Goal: Task Accomplishment & Management: Use online tool/utility

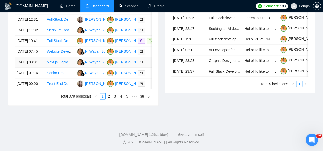
scroll to position [286, 0]
click at [110, 99] on link "2" at bounding box center [109, 97] width 6 height 6
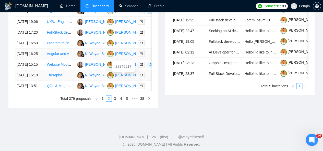
scroll to position [278, 0]
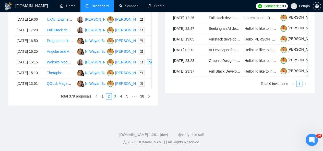
click at [115, 99] on link "3" at bounding box center [115, 97] width 6 height 6
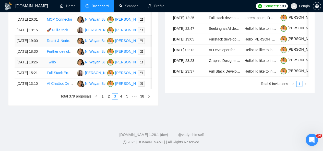
scroll to position [287, 0]
click at [122, 99] on link "4" at bounding box center [121, 97] width 6 height 6
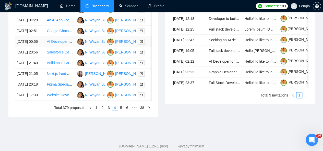
scroll to position [268, 0]
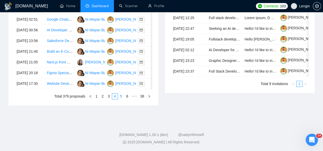
click at [122, 99] on link "5" at bounding box center [121, 97] width 6 height 6
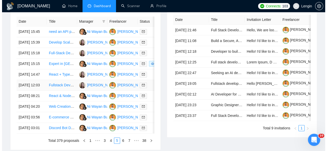
scroll to position [222, 0]
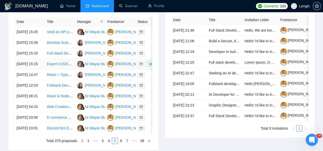
click at [64, 70] on td "Expert in [GEOGRAPHIC_DATA] and Whoop MG" at bounding box center [60, 64] width 30 height 11
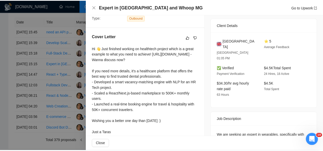
scroll to position [0, 0]
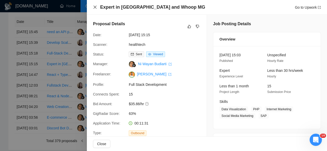
click at [94, 8] on icon "close" at bounding box center [94, 7] width 3 height 3
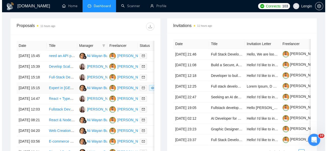
scroll to position [195, 0]
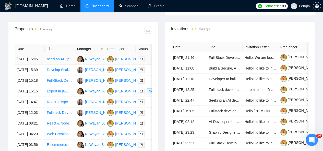
click at [66, 60] on td "need an API programmer" at bounding box center [60, 59] width 30 height 11
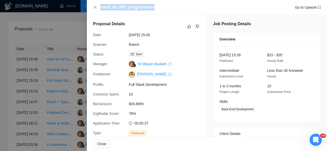
drag, startPoint x: 154, startPoint y: 7, endPoint x: 99, endPoint y: 8, distance: 54.9
click at [99, 8] on div "need an API programmer Go to Upwork" at bounding box center [207, 7] width 228 height 6
copy h4 "need an API programmer"
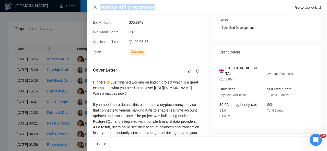
scroll to position [122, 0]
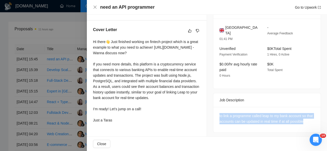
drag, startPoint x: 311, startPoint y: 116, endPoint x: 214, endPoint y: 112, distance: 97.6
click at [214, 112] on div "to link a programme called leap to my bank account so that accounts can be upda…" at bounding box center [266, 120] width 107 height 26
copy div "to link a programme called leap to my bank account so that accounts can be upda…"
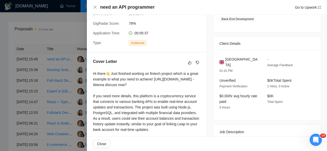
scroll to position [90, 0]
drag, startPoint x: 251, startPoint y: 59, endPoint x: 224, endPoint y: 58, distance: 27.3
click at [224, 58] on div "[GEOGRAPHIC_DATA]" at bounding box center [239, 62] width 40 height 11
copy span "[GEOGRAPHIC_DATA]"
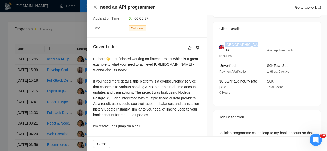
scroll to position [122, 0]
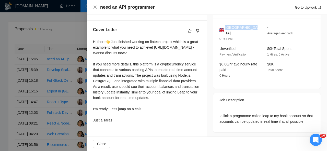
drag, startPoint x: 92, startPoint y: 42, endPoint x: 122, endPoint y: 125, distance: 87.6
click at [122, 125] on div "Cover Letter Hi there👋 Just finished working on fintech project which is a grea…" at bounding box center [147, 76] width 120 height 111
copy div "Hi there👋 Just finished working on fintech project which is a great example to …"
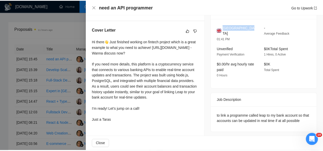
scroll to position [0, 0]
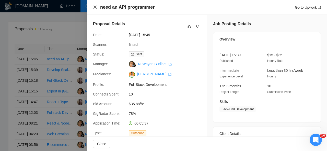
click at [95, 7] on icon "close" at bounding box center [94, 7] width 3 height 3
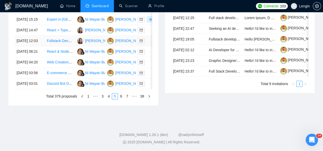
scroll to position [301, 0]
click at [110, 99] on link "4" at bounding box center [109, 97] width 6 height 6
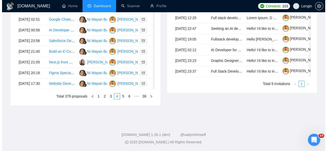
scroll to position [284, 0]
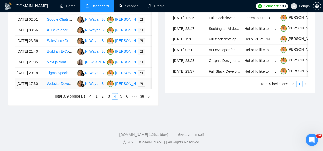
click at [66, 89] on td "Website Developer for Medical Training Site" at bounding box center [60, 84] width 30 height 11
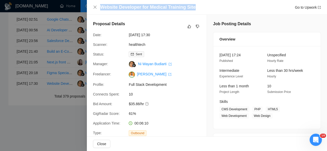
drag, startPoint x: 195, startPoint y: 8, endPoint x: 100, endPoint y: 7, distance: 95.0
click at [100, 7] on div "Website Developer for Medical Training Site Go to Upwork" at bounding box center [210, 7] width 221 height 6
copy h4 "Website Developer for Medical Training Site"
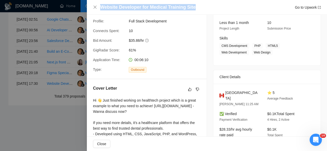
scroll to position [138, 0]
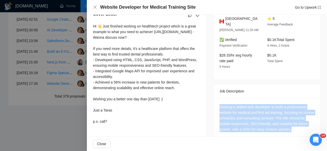
drag, startPoint x: 298, startPoint y: 127, endPoint x: 218, endPoint y: 101, distance: 84.1
click at [218, 101] on div "Seeking a skilled web developer to build a professional website for medical and…" at bounding box center [266, 119] width 107 height 42
copy div "Seeking a skilled web developer to build a professional website for medical and…"
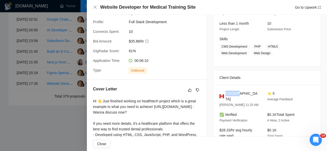
drag, startPoint x: 237, startPoint y: 92, endPoint x: 223, endPoint y: 93, distance: 14.0
click at [223, 93] on div "[GEOGRAPHIC_DATA]" at bounding box center [239, 96] width 40 height 11
copy span "[GEOGRAPHIC_DATA]"
drag, startPoint x: 251, startPoint y: 46, endPoint x: 268, endPoint y: 54, distance: 18.7
click at [268, 54] on span "CMS Development PHP HTML5 Web Development Web Design" at bounding box center [262, 50] width 87 height 12
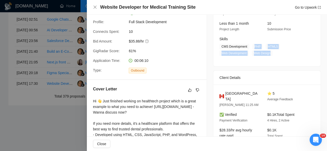
copy span "PHP HTML5 Web Development Web Design"
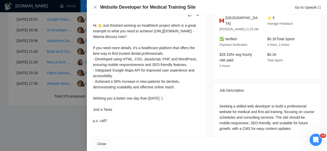
scroll to position [137, 0]
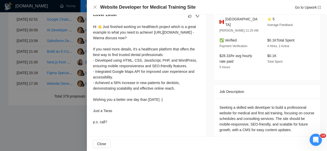
drag, startPoint x: 92, startPoint y: 27, endPoint x: 117, endPoint y: 130, distance: 105.9
click at [117, 130] on div "Cover Letter Hi 👋 Just finished working on healthtech project which is a great …" at bounding box center [147, 70] width 120 height 128
copy div "Hi 👋 Just finished working on healthtech project which is a great example to wh…"
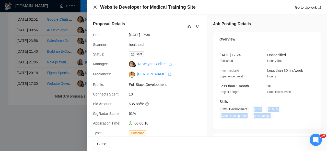
click at [95, 7] on icon "close" at bounding box center [95, 7] width 4 height 4
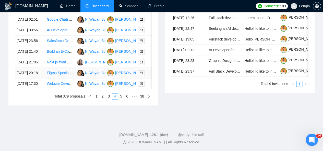
click at [50, 79] on td "Figma Specialist Needed for Crypto Debit Card Website Mockup" at bounding box center [60, 73] width 30 height 11
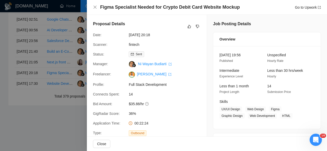
drag, startPoint x: 99, startPoint y: 7, endPoint x: 235, endPoint y: 11, distance: 136.1
click at [235, 11] on div "Figma Specialist Needed for Crypto Debit Card Website Mockup Go to Upwork" at bounding box center [207, 7] width 240 height 15
copy div "Figma Specialist Needed for Crypto Debit Card Website Mockup Go to Upwork"
click at [96, 20] on div "Proposal Details Date: [DATE] 20:18 Scanner: fintech Status: Sent Manager: [PER…" at bounding box center [147, 79] width 120 height 128
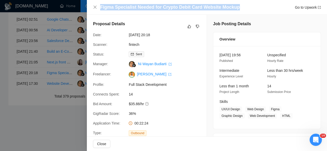
drag, startPoint x: 99, startPoint y: 7, endPoint x: 234, endPoint y: 7, distance: 135.6
click at [234, 7] on div "Figma Specialist Needed for Crypto Debit Card Website Mockup Go to Upwork" at bounding box center [207, 7] width 228 height 6
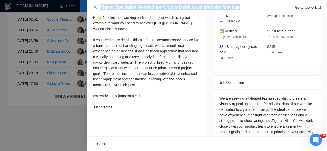
scroll to position [164, 0]
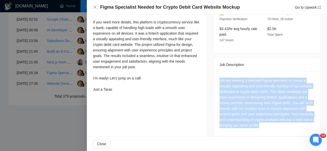
drag, startPoint x: 278, startPoint y: 121, endPoint x: 214, endPoint y: 75, distance: 78.4
click at [214, 75] on div "We are seeking a talented Figma specialist to create a visually appealing and u…" at bounding box center [266, 104] width 107 height 65
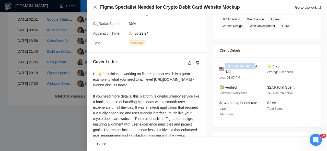
drag, startPoint x: 247, startPoint y: 63, endPoint x: 225, endPoint y: 66, distance: 22.4
click at [225, 66] on div "United States avon 01:07 PM ⭐ 4.75 Average Feedback ✅ Verified Payment Verifica…" at bounding box center [266, 92] width 107 height 70
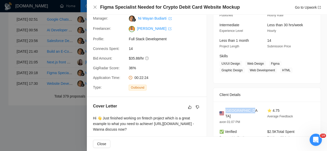
scroll to position [45, 0]
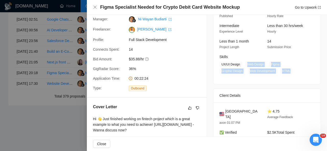
drag, startPoint x: 245, startPoint y: 63, endPoint x: 287, endPoint y: 70, distance: 43.0
click at [287, 70] on span "UX/UI Design Web Design Figma Graphic Design Web Development HTML" at bounding box center [262, 68] width 87 height 12
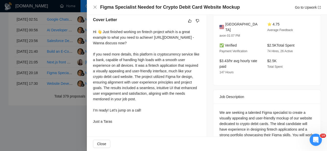
scroll to position [139, 0]
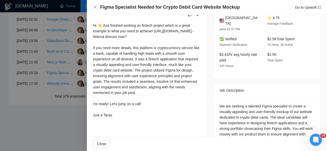
drag, startPoint x: 91, startPoint y: 26, endPoint x: 120, endPoint y: 120, distance: 98.6
click at [120, 120] on div "Cover Letter Hi 👋 Just finished working on fintech project which is a great exa…" at bounding box center [147, 65] width 120 height 122
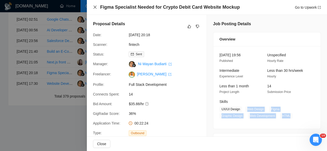
click at [95, 7] on icon "close" at bounding box center [94, 7] width 3 height 3
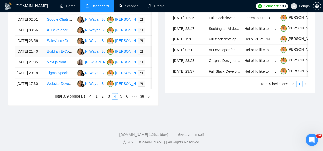
click at [51, 57] on td "Build an E-Commerce Website based off of Amazon Listings" at bounding box center [60, 51] width 30 height 11
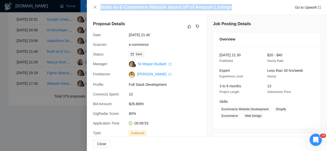
drag, startPoint x: 227, startPoint y: 7, endPoint x: 101, endPoint y: 6, distance: 125.9
click at [101, 6] on div "Build an E-Commerce Website based off of Amazon Listings Go to Upwork" at bounding box center [210, 7] width 221 height 6
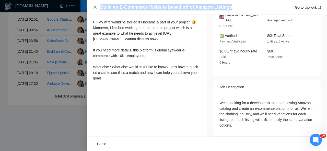
scroll to position [123, 0]
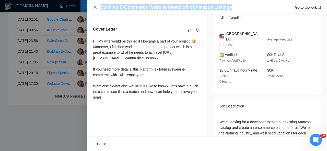
drag, startPoint x: 91, startPoint y: 41, endPoint x: 119, endPoint y: 113, distance: 77.4
click at [119, 108] on div "Cover Letter Hi! My wife would be thrilled if I became a part of your project. …" at bounding box center [147, 64] width 120 height 88
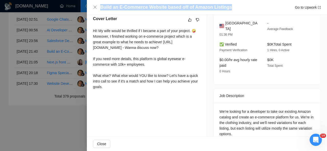
scroll to position [142, 0]
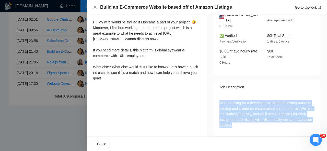
drag, startPoint x: 255, startPoint y: 123, endPoint x: 214, endPoint y: 98, distance: 48.0
click at [214, 98] on div "We're looking for a developer to take our existing Amazon catalog and create an…" at bounding box center [266, 115] width 107 height 42
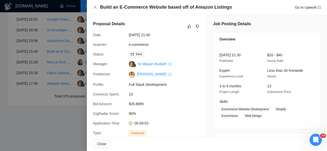
scroll to position [29, 0]
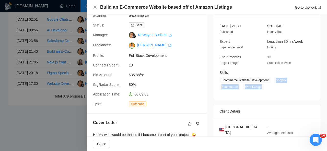
drag, startPoint x: 272, startPoint y: 80, endPoint x: 261, endPoint y: 86, distance: 12.5
click at [261, 86] on span "Ecommerce Website Development Shopify Ecommerce Web Design" at bounding box center [262, 84] width 87 height 12
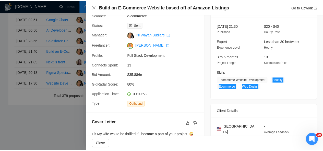
scroll to position [80, 0]
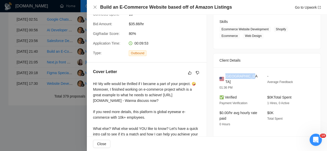
drag, startPoint x: 247, startPoint y: 75, endPoint x: 225, endPoint y: 76, distance: 22.7
click at [225, 76] on div "[GEOGRAPHIC_DATA]" at bounding box center [239, 79] width 40 height 11
click at [94, 9] on icon "close" at bounding box center [95, 7] width 4 height 4
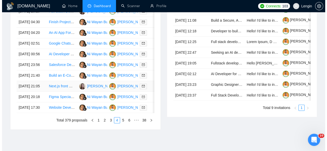
scroll to position [243, 0]
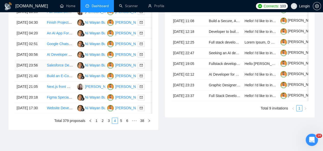
click at [66, 71] on td "Salesforce Developer" at bounding box center [60, 65] width 30 height 11
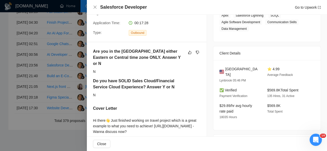
scroll to position [101, 0]
drag, startPoint x: 301, startPoint y: 81, endPoint x: 262, endPoint y: 85, distance: 39.2
click at [262, 87] on div "✅ Verified Payment Verification $569.8K Total Spent 135 Hires, 31 Active" at bounding box center [262, 92] width 91 height 11
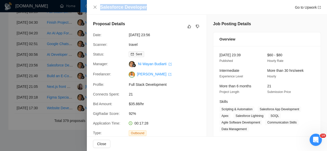
drag, startPoint x: 149, startPoint y: 8, endPoint x: 101, endPoint y: 8, distance: 48.0
click at [101, 8] on div "Salesforce Developer Go to Upwork" at bounding box center [210, 7] width 221 height 6
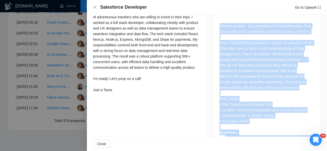
scroll to position [246, 0]
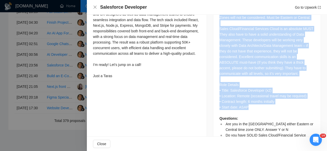
drag, startPoint x: 216, startPoint y: 36, endPoint x: 259, endPoint y: 99, distance: 76.3
click at [259, 99] on div "Remote position - but candidates in Pacific/Mountain Time Zones will not be con…" at bounding box center [266, 78] width 107 height 151
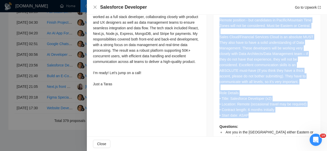
scroll to position [244, 0]
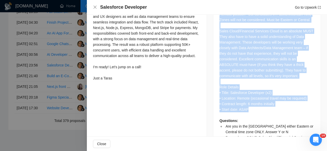
drag, startPoint x: 93, startPoint y: 26, endPoint x: 115, endPoint y: 88, distance: 66.0
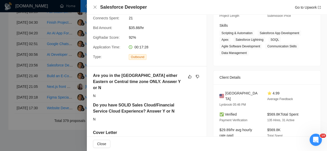
scroll to position [79, 0]
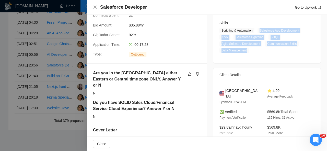
drag, startPoint x: 258, startPoint y: 30, endPoint x: 247, endPoint y: 53, distance: 25.0
click at [247, 53] on span "Scripting & Automation Salesforce App Development Apex Salesforce Lightning SOQ…" at bounding box center [262, 41] width 87 height 26
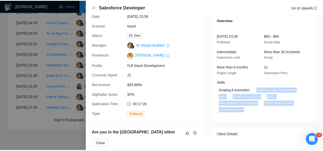
scroll to position [18, 0]
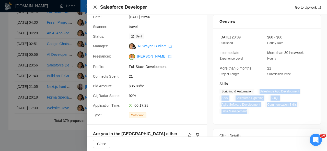
click at [95, 8] on icon "close" at bounding box center [94, 7] width 3 height 3
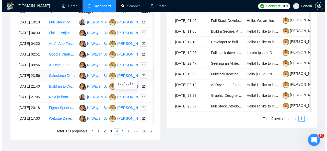
scroll to position [232, 0]
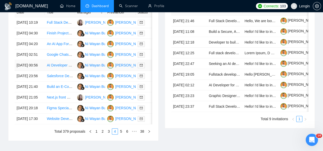
click at [69, 71] on td "AI Developer for [MEDICAL_DATA] Platform" at bounding box center [60, 65] width 30 height 11
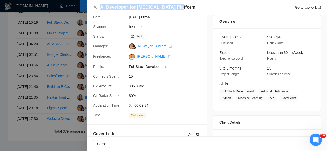
drag, startPoint x: 179, startPoint y: 7, endPoint x: 99, endPoint y: 7, distance: 79.9
click at [99, 7] on div "AI Developer for [MEDICAL_DATA] Platform Go to Upwork" at bounding box center [207, 7] width 228 height 6
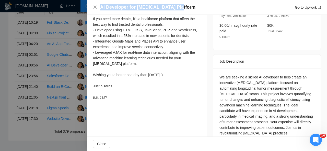
scroll to position [170, 0]
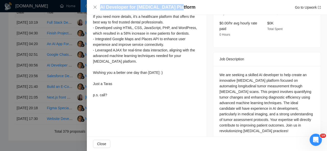
drag, startPoint x: 92, startPoint y: 30, endPoint x: 112, endPoint y: 99, distance: 72.3
click at [112, 99] on div "Cover Letter Hi there👋 Just finished working on healthtech project which is a g…" at bounding box center [147, 39] width 120 height 133
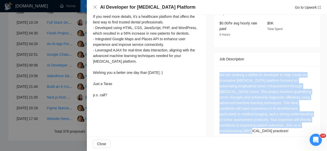
drag, startPoint x: 307, startPoint y: 118, endPoint x: 214, endPoint y: 70, distance: 104.7
click at [214, 70] on div "We are seeking a skilled AI developer to help create an innovative [MEDICAL_DAT…" at bounding box center [266, 104] width 107 height 76
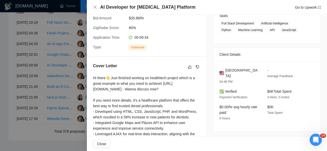
scroll to position [86, 0]
drag, startPoint x: 246, startPoint y: 71, endPoint x: 224, endPoint y: 70, distance: 22.0
click at [224, 70] on div "[GEOGRAPHIC_DATA]" at bounding box center [239, 73] width 40 height 11
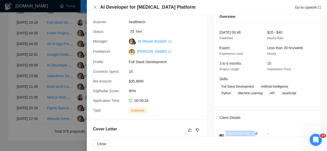
scroll to position [22, 0]
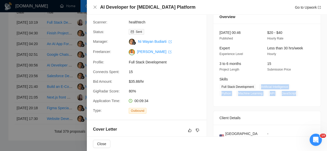
drag, startPoint x: 292, startPoint y: 93, endPoint x: 258, endPoint y: 85, distance: 34.6
click at [258, 85] on span "Full Stack Development Artificial Intelligence Python Machine Learning API Java…" at bounding box center [262, 90] width 87 height 12
click at [94, 6] on icon "close" at bounding box center [95, 7] width 4 height 4
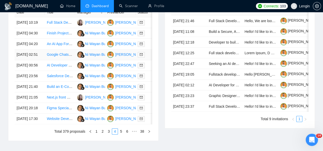
click at [58, 60] on td "Google Chats to Docs" at bounding box center [60, 55] width 30 height 11
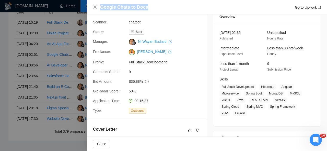
drag, startPoint x: 145, startPoint y: 7, endPoint x: 100, endPoint y: 6, distance: 45.7
click at [100, 6] on div "Google Chats to Docs Go to Upwork" at bounding box center [207, 7] width 228 height 6
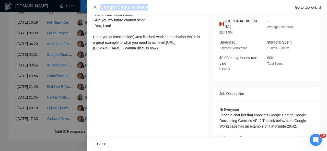
scroll to position [167, 0]
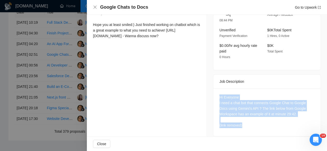
drag, startPoint x: 242, startPoint y: 119, endPoint x: 216, endPoint y: 91, distance: 38.1
click at [216, 91] on div "Hi Everyone I need a chat bot that connects Google Chat to Google Docs using Ge…" at bounding box center [266, 113] width 107 height 48
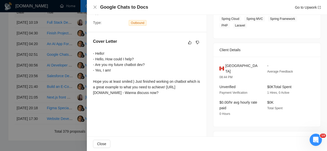
scroll to position [109, 0]
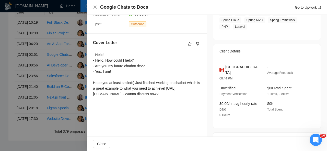
drag, startPoint x: 91, startPoint y: 54, endPoint x: 172, endPoint y: 98, distance: 91.6
click at [172, 98] on div "Cover Letter - Hello! - Hello, How could I help? - Are you my future chatbot de…" at bounding box center [147, 69] width 120 height 71
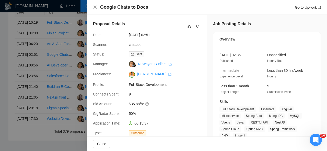
scroll to position [61, 0]
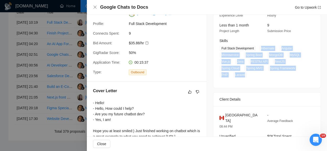
drag, startPoint x: 257, startPoint y: 49, endPoint x: 244, endPoint y: 80, distance: 33.5
click at [244, 80] on div "[DATE] 02:35 Published Unspecified Hourly Rate Intermediate Experience Level Le…" at bounding box center [266, 36] width 107 height 103
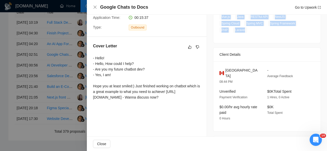
scroll to position [0, 0]
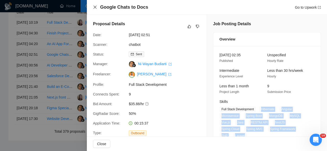
click at [95, 8] on icon "close" at bounding box center [95, 7] width 4 height 4
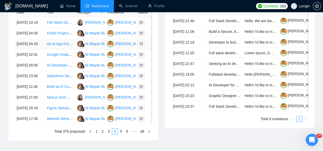
click at [59, 50] on td "An AI App For Personal Coach and Companion" at bounding box center [60, 44] width 30 height 11
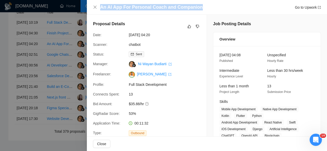
drag, startPoint x: 201, startPoint y: 7, endPoint x: 99, endPoint y: 11, distance: 101.5
click at [99, 11] on div "An AI App For Personal Coach and Companion Go to Upwork" at bounding box center [207, 7] width 240 height 15
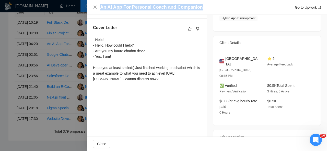
scroll to position [125, 0]
drag, startPoint x: 90, startPoint y: 40, endPoint x: 178, endPoint y: 82, distance: 98.4
click at [178, 82] on div "Cover Letter - Hello! - Hello, How could I help? - Are you my future chatbot de…" at bounding box center [147, 53] width 120 height 71
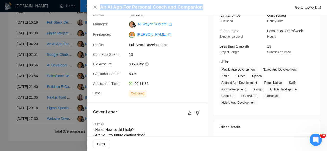
scroll to position [41, 0]
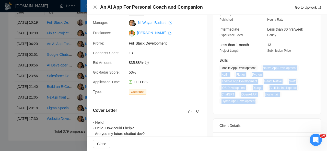
drag, startPoint x: 262, startPoint y: 68, endPoint x: 257, endPoint y: 102, distance: 34.8
click at [257, 102] on span "Mobile App Development Native App Development Kotlin Flutter Python Android App…" at bounding box center [262, 84] width 87 height 39
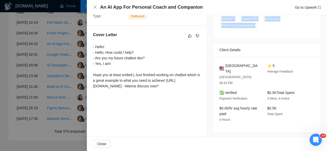
scroll to position [191, 0]
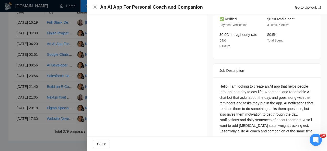
drag, startPoint x: 310, startPoint y: 120, endPoint x: 215, endPoint y: 77, distance: 103.4
click at [215, 78] on div "Hello, I am looking to create an AI app that helps people through their day to …" at bounding box center [266, 110] width 107 height 65
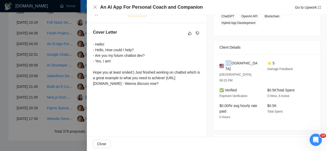
drag, startPoint x: 233, startPoint y: 62, endPoint x: 224, endPoint y: 62, distance: 9.2
click at [224, 62] on div "[GEOGRAPHIC_DATA]" at bounding box center [239, 66] width 40 height 11
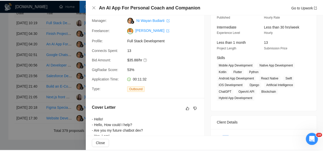
scroll to position [33, 0]
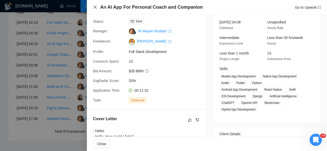
click at [96, 6] on icon "close" at bounding box center [95, 7] width 4 height 4
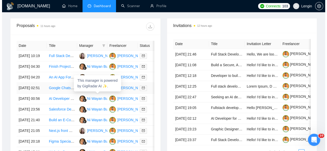
scroll to position [195, 0]
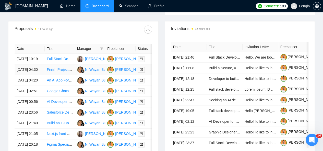
click at [72, 73] on td "Finish Project on Loveable For Website Dev" at bounding box center [60, 70] width 30 height 11
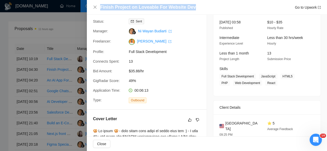
drag, startPoint x: 189, startPoint y: 7, endPoint x: 99, endPoint y: 6, distance: 90.9
click at [99, 6] on div "Finish Project on Loveable For Website Dev Go to Upwork" at bounding box center [207, 7] width 228 height 6
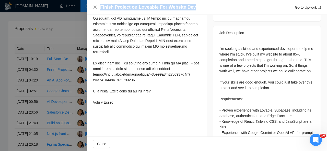
scroll to position [197, 0]
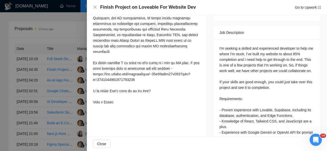
click at [216, 42] on div "I'm seeking a skilled and experienced developer to help me where I'm stuck. I'v…" at bounding box center [266, 103] width 107 height 127
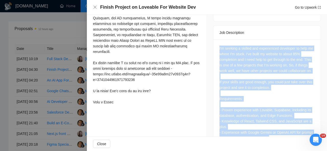
scroll to position [226, 0]
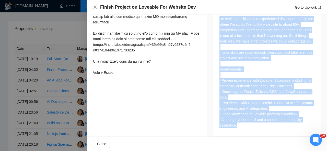
drag, startPoint x: 216, startPoint y: 42, endPoint x: 240, endPoint y: 119, distance: 79.9
click at [240, 119] on div "I'm seeking a skilled and experienced developer to help me where I'm stuck. I'v…" at bounding box center [266, 73] width 107 height 127
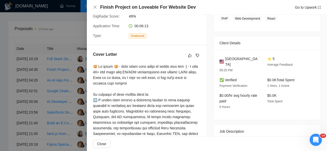
scroll to position [95, 0]
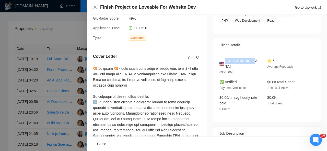
drag, startPoint x: 245, startPoint y: 61, endPoint x: 224, endPoint y: 59, distance: 21.2
click at [224, 59] on div "[GEOGRAPHIC_DATA]" at bounding box center [239, 63] width 40 height 11
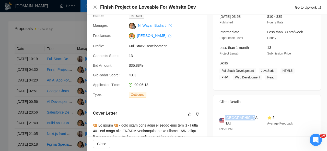
scroll to position [38, 0]
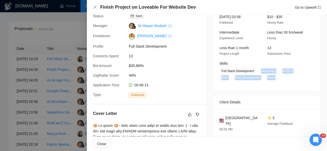
drag, startPoint x: 273, startPoint y: 76, endPoint x: 258, endPoint y: 72, distance: 15.5
click at [258, 72] on span "Full Stack Development JavaScript HTML5 PHP Web Development React" at bounding box center [262, 74] width 87 height 12
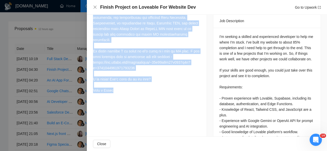
scroll to position [209, 0]
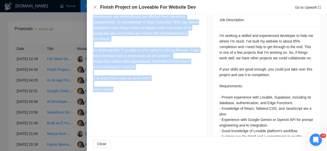
drag, startPoint x: 93, startPoint y: 26, endPoint x: 118, endPoint y: 84, distance: 63.5
click at [118, 84] on div at bounding box center [146, 22] width 107 height 140
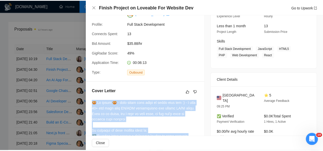
scroll to position [0, 0]
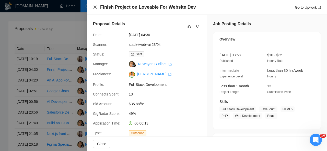
click at [95, 7] on icon "close" at bounding box center [95, 7] width 4 height 4
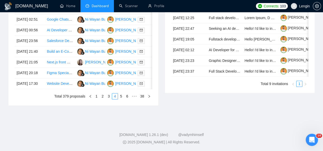
scroll to position [300, 0]
click at [111, 99] on link "3" at bounding box center [109, 97] width 6 height 6
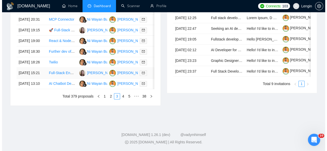
scroll to position [273, 0]
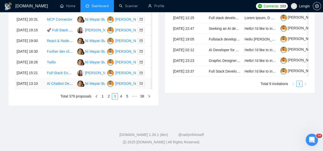
click at [68, 89] on td "AI Chatbot Development for Mental Health" at bounding box center [60, 84] width 30 height 11
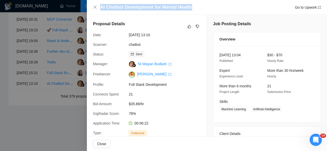
drag, startPoint x: 191, startPoint y: 6, endPoint x: 101, endPoint y: 8, distance: 90.1
click at [101, 8] on div "AI Chatbot Development for Mental Health Go to Upwork" at bounding box center [210, 7] width 221 height 6
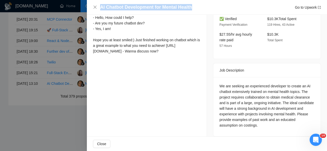
scroll to position [118, 0]
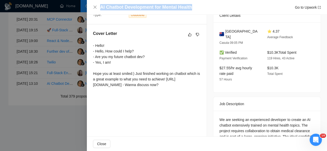
drag, startPoint x: 92, startPoint y: 44, endPoint x: 182, endPoint y: 88, distance: 100.6
click at [182, 88] on div "Cover Letter - Hello! - Hello, How could I help? - Are you my future chatbot de…" at bounding box center [147, 60] width 120 height 71
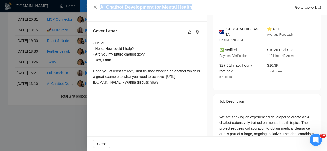
scroll to position [152, 0]
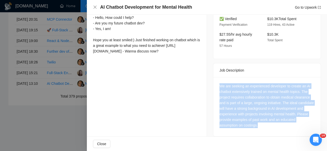
drag, startPoint x: 278, startPoint y: 118, endPoint x: 216, endPoint y: 82, distance: 72.2
click at [216, 82] on div "We are seeking an experienced developer to create an AI chatbot extensively tra…" at bounding box center [266, 106] width 107 height 59
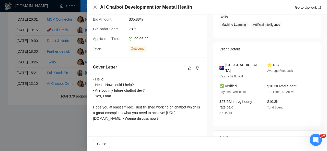
scroll to position [78, 0]
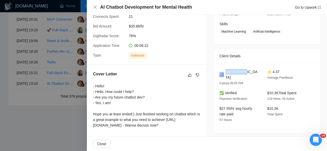
drag, startPoint x: 239, startPoint y: 71, endPoint x: 222, endPoint y: 71, distance: 17.1
click at [222, 71] on div "[GEOGRAPHIC_DATA]" at bounding box center [239, 74] width 40 height 11
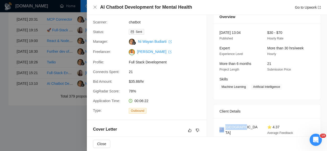
scroll to position [22, 0]
drag, startPoint x: 280, startPoint y: 89, endPoint x: 251, endPoint y: 88, distance: 29.4
click at [251, 88] on span "Machine Learning Artificial Intelligence" at bounding box center [262, 87] width 87 height 6
click at [94, 8] on icon "close" at bounding box center [95, 7] width 4 height 4
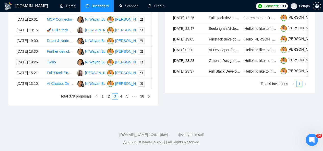
click at [68, 68] on td "Twilio" at bounding box center [60, 62] width 30 height 11
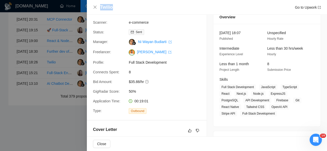
drag, startPoint x: 113, startPoint y: 5, endPoint x: 99, endPoint y: 7, distance: 14.2
click at [99, 7] on div "Twilio Go to Upwork" at bounding box center [207, 7] width 228 height 6
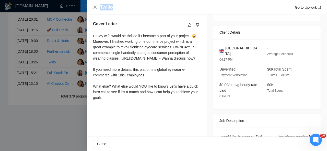
scroll to position [127, 0]
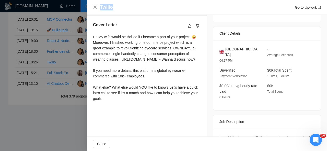
drag, startPoint x: 91, startPoint y: 35, endPoint x: 109, endPoint y: 111, distance: 77.6
click at [109, 110] on div "Cover Letter Hi! My wife would be thrilled if I became a part of your project. …" at bounding box center [147, 63] width 120 height 94
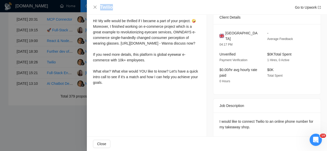
scroll to position [145, 0]
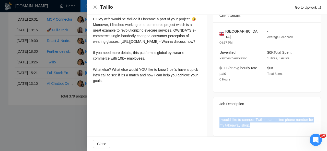
drag, startPoint x: 260, startPoint y: 122, endPoint x: 216, endPoint y: 112, distance: 44.7
click at [216, 112] on div "I would like to connect Twilio to an online phone number for my takeaway shop." at bounding box center [266, 124] width 107 height 26
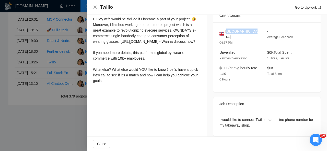
drag, startPoint x: 251, startPoint y: 31, endPoint x: 226, endPoint y: 29, distance: 25.4
click at [226, 29] on div "[GEOGRAPHIC_DATA]" at bounding box center [239, 34] width 40 height 11
drag, startPoint x: 224, startPoint y: 30, endPoint x: 252, endPoint y: 29, distance: 28.1
click at [252, 29] on div "[GEOGRAPHIC_DATA]" at bounding box center [239, 34] width 40 height 11
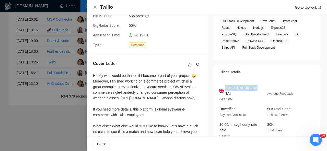
scroll to position [43, 0]
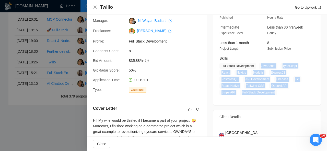
drag, startPoint x: 257, startPoint y: 65, endPoint x: 275, endPoint y: 93, distance: 33.7
click at [275, 93] on span "Full Stack Development JavaScript TypeScript React Next.js Node.js ExpressJS Po…" at bounding box center [262, 79] width 87 height 32
click at [95, 6] on icon "close" at bounding box center [95, 7] width 4 height 4
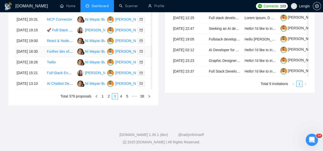
click at [71, 57] on td "Further dev of Replit built site" at bounding box center [60, 51] width 30 height 11
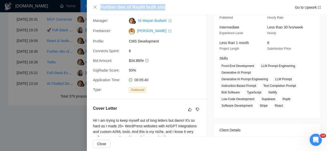
drag, startPoint x: 164, startPoint y: 9, endPoint x: 100, endPoint y: 5, distance: 64.4
click at [100, 5] on div "Further dev of Replit built site Go to Upwork" at bounding box center [210, 7] width 221 height 6
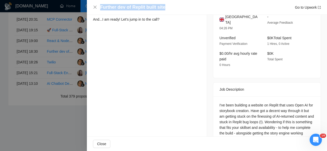
scroll to position [192, 0]
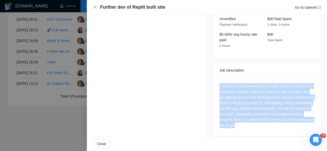
drag, startPoint x: 267, startPoint y: 118, endPoint x: 215, endPoint y: 82, distance: 63.1
click at [215, 82] on div "I've been building a website on Replit that uses Open AI for storybook creation…" at bounding box center [266, 106] width 107 height 59
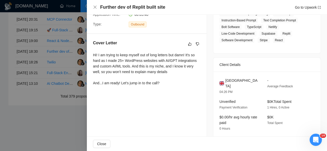
scroll to position [101, 0]
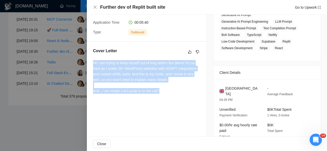
drag, startPoint x: 159, startPoint y: 91, endPoint x: 94, endPoint y: 63, distance: 70.8
click at [94, 63] on div "Hi! I am trying to keep myself out of long letters but damn! It's so hard as I …" at bounding box center [146, 77] width 107 height 34
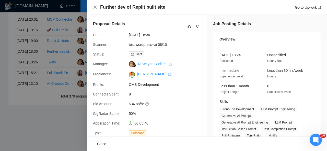
scroll to position [42, 0]
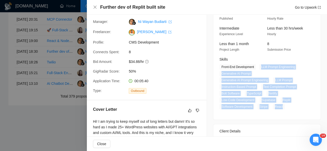
drag, startPoint x: 259, startPoint y: 66, endPoint x: 282, endPoint y: 106, distance: 46.5
click at [282, 106] on span "Front-End Development LLM Prompt Engineering Generative AI Prompt Generative AI…" at bounding box center [262, 86] width 87 height 45
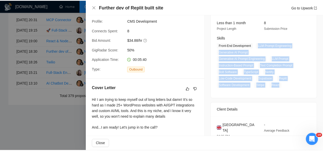
scroll to position [0, 0]
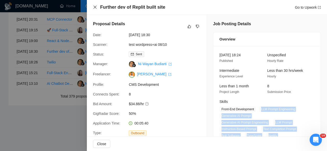
click at [94, 7] on icon "close" at bounding box center [94, 7] width 3 height 3
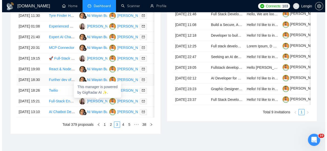
scroll to position [236, 0]
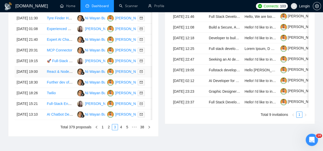
click at [66, 77] on td "React & Node.js developer for NET e-commerce project" at bounding box center [60, 72] width 30 height 11
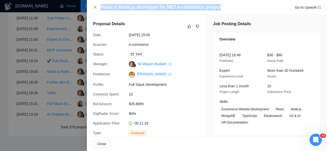
drag, startPoint x: 217, startPoint y: 7, endPoint x: 97, endPoint y: 10, distance: 119.8
click at [97, 10] on div "React & Node.js developer for NET e-commerce project Go to Upwork" at bounding box center [207, 7] width 228 height 6
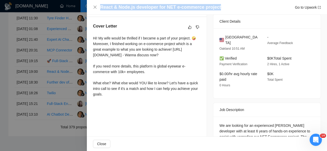
scroll to position [126, 0]
drag, startPoint x: 93, startPoint y: 37, endPoint x: 119, endPoint y: 98, distance: 66.6
click at [119, 97] on div "Hi! My wife would be thrilled if I became a part of your project. 🤪 Moreover, I…" at bounding box center [146, 66] width 107 height 62
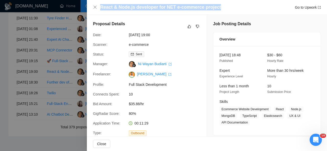
scroll to position [171, 0]
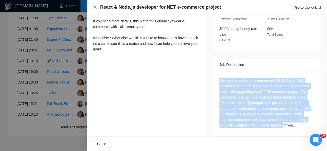
drag, startPoint x: 295, startPoint y: 120, endPoint x: 214, endPoint y: 77, distance: 91.7
click at [214, 77] on div "We are looking for an experienced [PERSON_NAME] developer with at least 6 years…" at bounding box center [266, 104] width 107 height 65
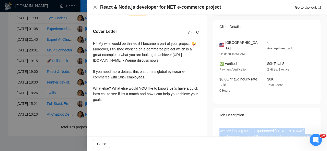
scroll to position [108, 0]
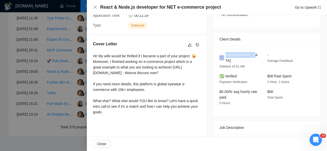
drag, startPoint x: 246, startPoint y: 54, endPoint x: 223, endPoint y: 54, distance: 23.5
click at [223, 54] on div "[GEOGRAPHIC_DATA]" at bounding box center [239, 57] width 40 height 11
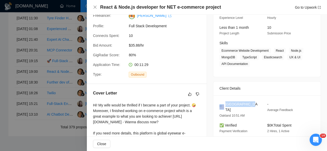
scroll to position [58, 0]
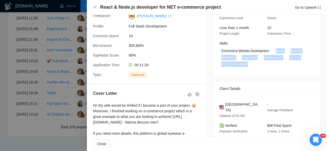
drag, startPoint x: 271, startPoint y: 51, endPoint x: 250, endPoint y: 63, distance: 24.6
click at [250, 63] on span "Ecommerce Website Development React Node.js MongoDB TypeScript Elasticsearch UX…" at bounding box center [262, 57] width 87 height 19
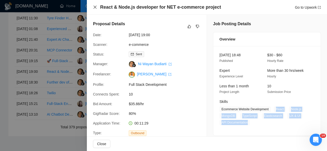
click at [95, 9] on icon "close" at bounding box center [95, 7] width 4 height 4
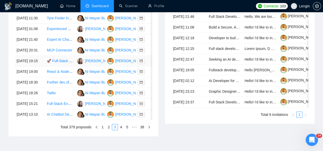
click at [69, 67] on td "🚀 Full-Stack Developer (React + Node.js + SQL) for Wedding Planning Marketplace…" at bounding box center [60, 61] width 30 height 11
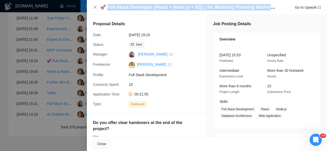
drag, startPoint x: 107, startPoint y: 7, endPoint x: 272, endPoint y: 6, distance: 164.9
click at [272, 6] on h4 "🚀 Full-Stack Developer (React + Node.js + SQL) for Wedding Planning Marketplace…" at bounding box center [188, 7] width 176 height 6
click at [94, 6] on icon "close" at bounding box center [94, 7] width 3 height 3
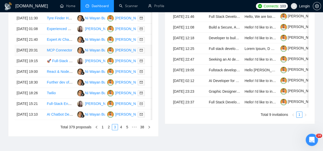
click at [62, 56] on td "MCP Connector" at bounding box center [60, 50] width 30 height 11
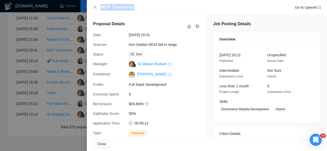
drag, startPoint x: 136, startPoint y: 7, endPoint x: 98, endPoint y: 6, distance: 38.8
click at [98, 6] on div "MCP Connector Go to Upwork" at bounding box center [207, 7] width 228 height 6
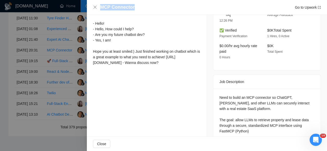
scroll to position [141, 0]
drag, startPoint x: 91, startPoint y: 28, endPoint x: 172, endPoint y: 77, distance: 94.1
click at [172, 74] on div "Cover Letter - Hello! - Hello, How could I help? - Are you my future chatbot de…" at bounding box center [147, 37] width 120 height 71
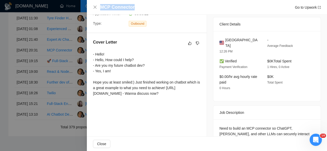
scroll to position [147, 0]
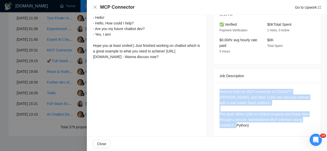
drag, startPoint x: 249, startPoint y: 120, endPoint x: 210, endPoint y: 79, distance: 56.3
click at [210, 79] on div "Job Posting Details Overview [DATE] 20:22 Published Unspecified Hourly Rate Int…" at bounding box center [267, 5] width 120 height 275
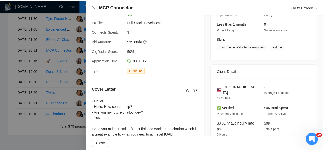
scroll to position [61, 0]
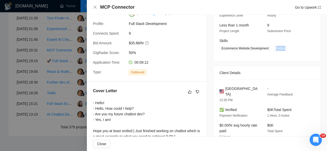
drag, startPoint x: 273, startPoint y: 49, endPoint x: 283, endPoint y: 48, distance: 10.0
click at [283, 48] on span "Python" at bounding box center [281, 49] width 14 height 6
click at [93, 6] on icon "close" at bounding box center [95, 7] width 4 height 4
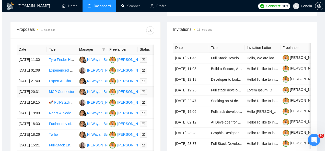
scroll to position [194, 0]
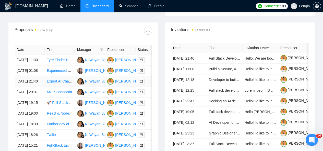
click at [57, 87] on td "Expert AI Chatbot Developer Needed for Client Service" at bounding box center [60, 81] width 30 height 11
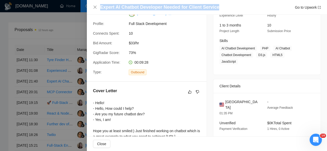
drag, startPoint x: 215, startPoint y: 8, endPoint x: 100, endPoint y: 7, distance: 115.1
click at [100, 7] on div "Expert AI Chatbot Developer Needed for Client Service Go to Upwork" at bounding box center [207, 7] width 228 height 6
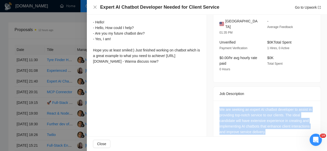
drag, startPoint x: 270, startPoint y: 121, endPoint x: 215, endPoint y: 97, distance: 60.0
click at [215, 101] on div "We are seeking an expert AI chatbot developer to assist in providing top-notch …" at bounding box center [266, 122] width 107 height 42
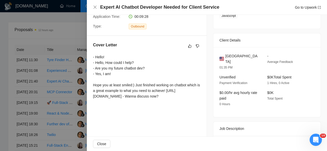
scroll to position [107, 0]
drag, startPoint x: 92, startPoint y: 62, endPoint x: 173, endPoint y: 106, distance: 91.3
click at [173, 106] on div "Cover Letter - Hello! - Hello, How could I help? - Are you my future chatbot de…" at bounding box center [147, 71] width 120 height 71
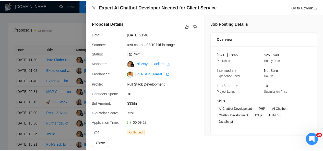
scroll to position [44, 0]
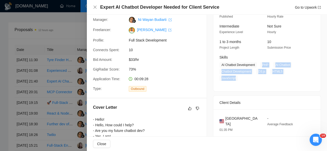
drag, startPoint x: 260, startPoint y: 65, endPoint x: 302, endPoint y: 71, distance: 43.2
click at [302, 71] on span "AI Chatbot Development PHP AI Chatbot Chatbot Development D3.js HTML5 JavaScript" at bounding box center [262, 71] width 87 height 19
click at [96, 7] on icon "close" at bounding box center [95, 7] width 4 height 4
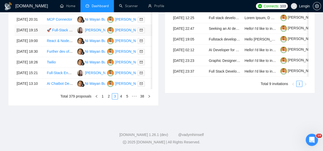
scroll to position [285, 0]
click at [103, 99] on link "1" at bounding box center [103, 97] width 6 height 6
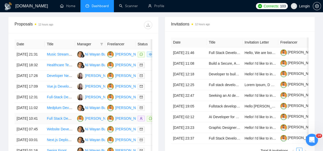
scroll to position [200, 0]
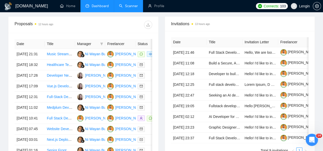
click at [128, 7] on link "Scanner" at bounding box center [128, 6] width 19 height 4
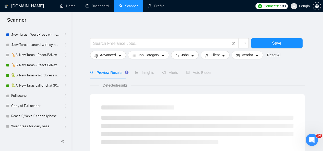
scroll to position [321, 0]
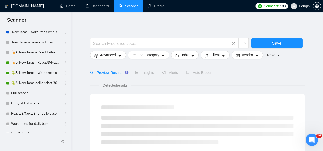
click at [24, 62] on link "🦒B .New Taras - ReactJS/NextJS rel exp 23/04" at bounding box center [35, 63] width 49 height 10
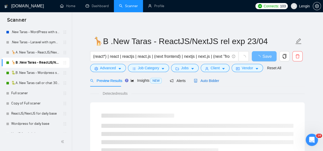
click at [210, 81] on span "Auto Bidder" at bounding box center [206, 81] width 25 height 4
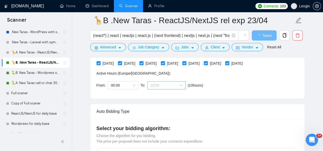
scroll to position [25, 0]
click at [179, 83] on span "10:00" at bounding box center [166, 86] width 32 height 8
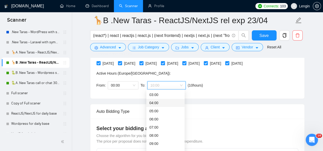
scroll to position [0, 0]
click at [157, 97] on div "00:00 (next day)" at bounding box center [165, 95] width 32 height 6
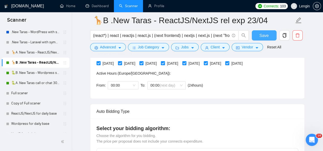
click at [262, 38] on span "Save" at bounding box center [263, 35] width 9 height 6
click at [21, 82] on link "🐍A .New Taras call or chat 30%view 0 reply 23/04" at bounding box center [35, 83] width 49 height 10
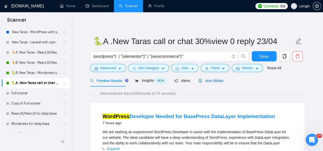
click at [208, 83] on span "Auto Bidder" at bounding box center [210, 81] width 25 height 4
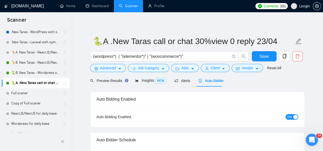
radio input "false"
radio input "true"
